Goal: Use online tool/utility: Utilize a website feature to perform a specific function

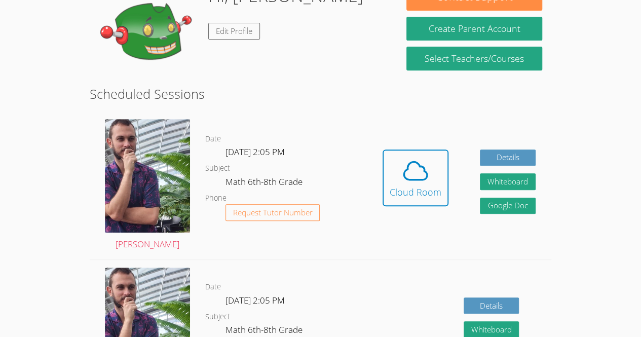
scroll to position [213, 0]
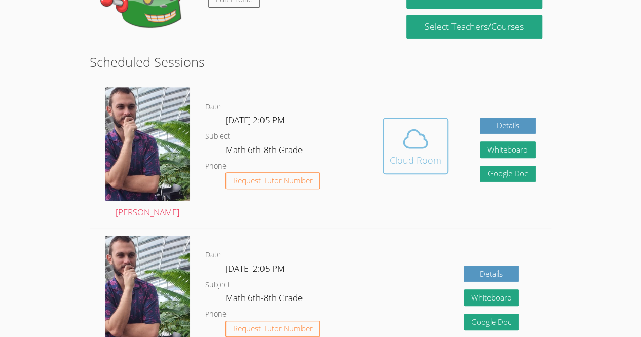
click at [411, 139] on icon at bounding box center [415, 139] width 28 height 28
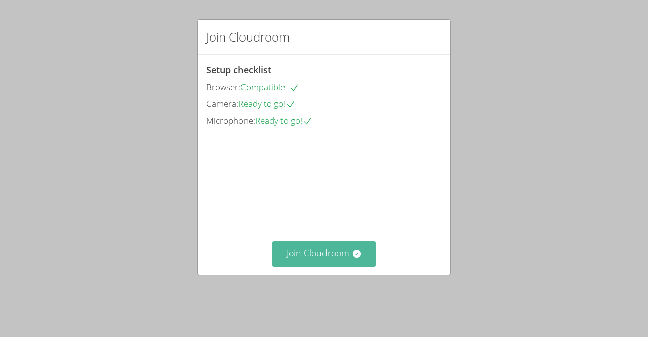
click at [307, 265] on button "Join Cloudroom" at bounding box center [324, 253] width 104 height 25
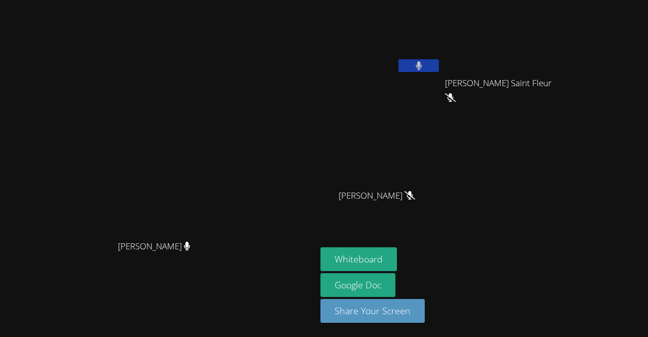
click at [416, 65] on icon at bounding box center [419, 65] width 6 height 9
click at [353, 257] on button "Whiteboard" at bounding box center [359, 259] width 76 height 24
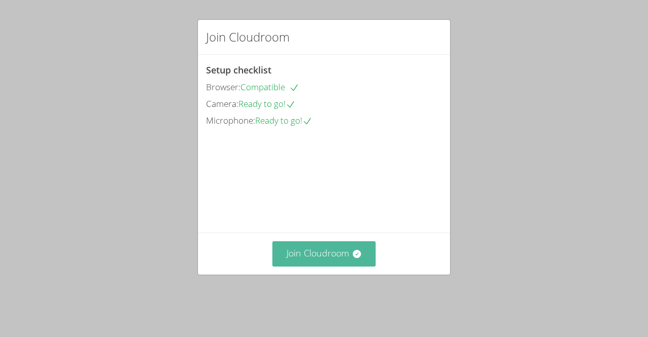
click at [301, 261] on button "Join Cloudroom" at bounding box center [324, 253] width 104 height 25
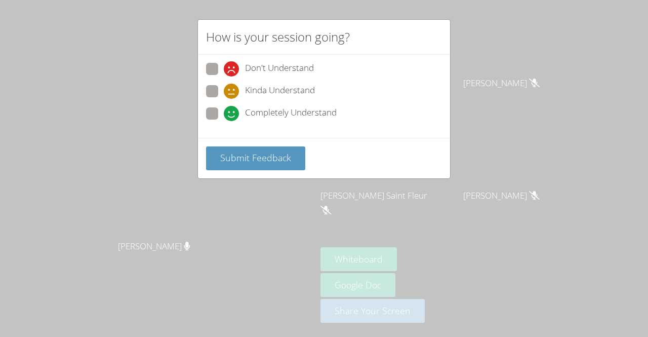
drag, startPoint x: 211, startPoint y: 106, endPoint x: 210, endPoint y: 126, distance: 19.8
click at [210, 126] on div "Don't Understand Kinda Understand Completely Understand" at bounding box center [324, 96] width 252 height 83
click at [224, 121] on span at bounding box center [224, 121] width 0 height 0
click at [224, 115] on input "Completely Understand" at bounding box center [228, 111] width 9 height 9
radio input "true"
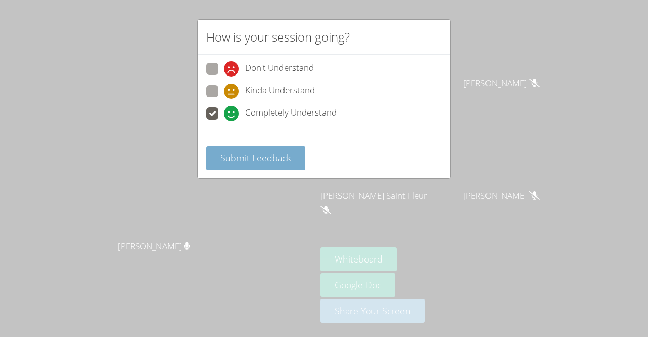
click at [244, 161] on span "Submit Feedback" at bounding box center [255, 157] width 71 height 12
